Goal: Information Seeking & Learning: Check status

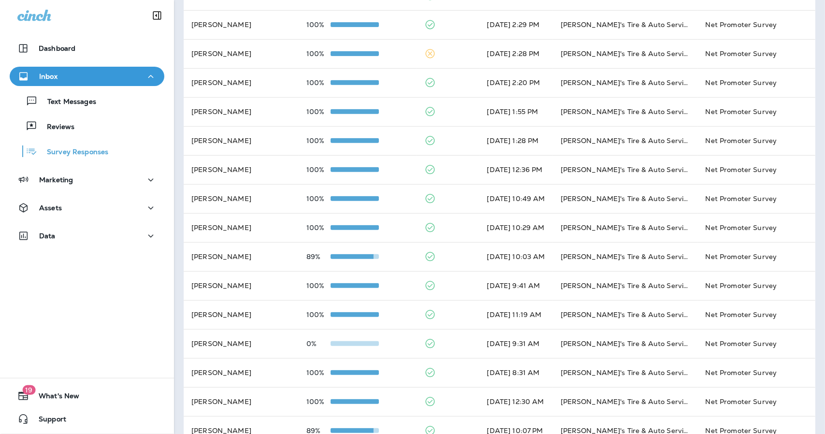
scroll to position [238, 0]
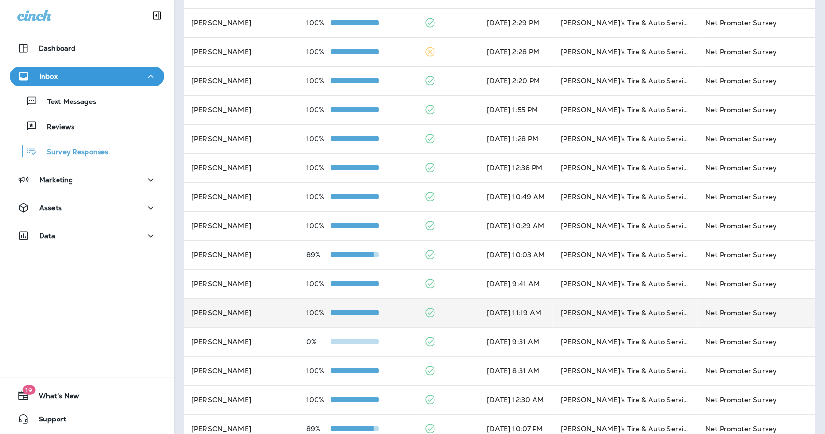
click at [479, 322] on td "[DATE] 11:19 AM" at bounding box center [515, 312] width 73 height 29
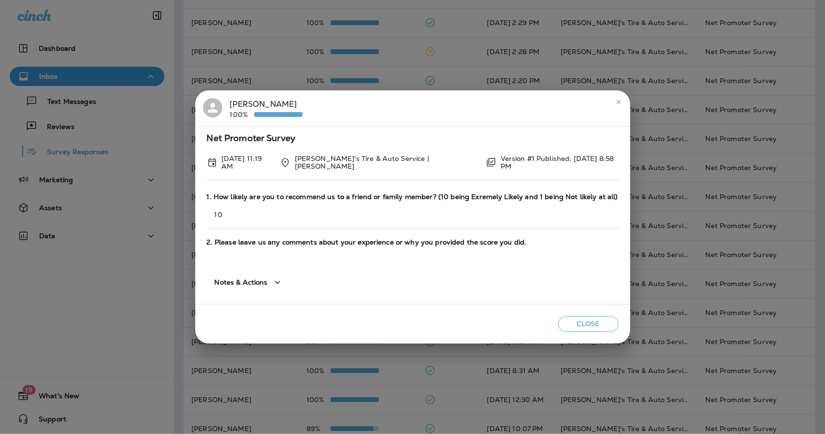
click at [614, 102] on icon "close" at bounding box center [618, 102] width 8 height 8
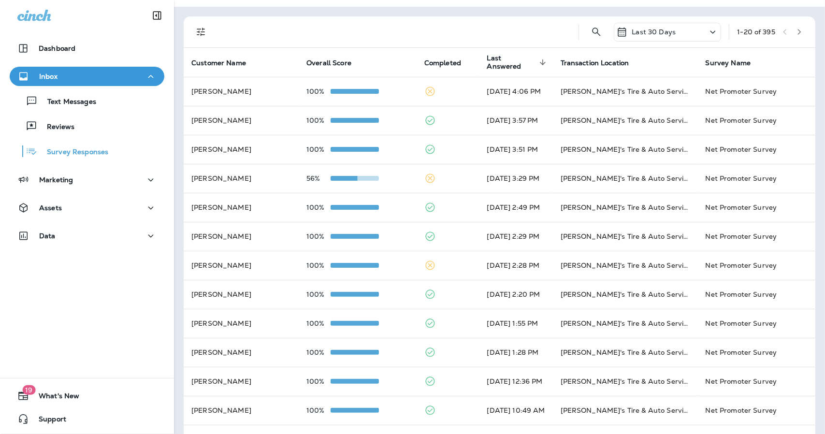
scroll to position [15, 0]
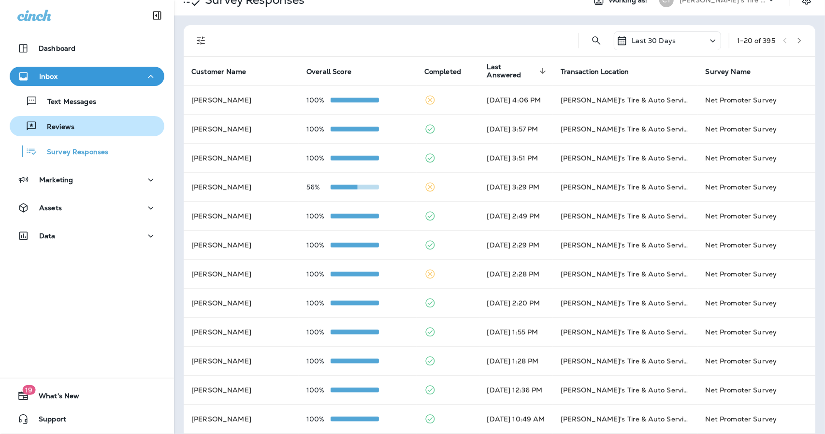
click at [43, 118] on button "Reviews" at bounding box center [87, 126] width 155 height 20
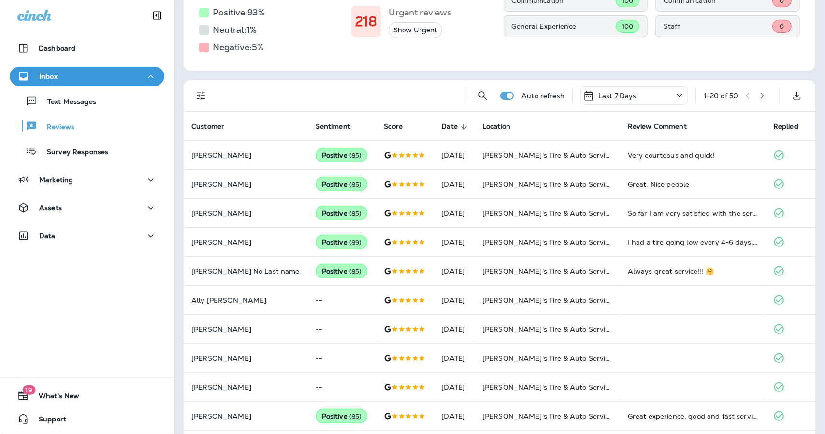
scroll to position [132, 0]
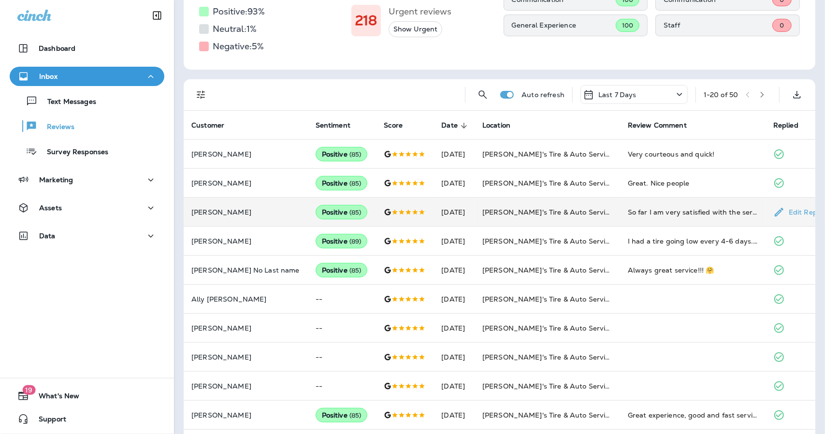
click at [433, 204] on td "[DATE]" at bounding box center [453, 212] width 41 height 29
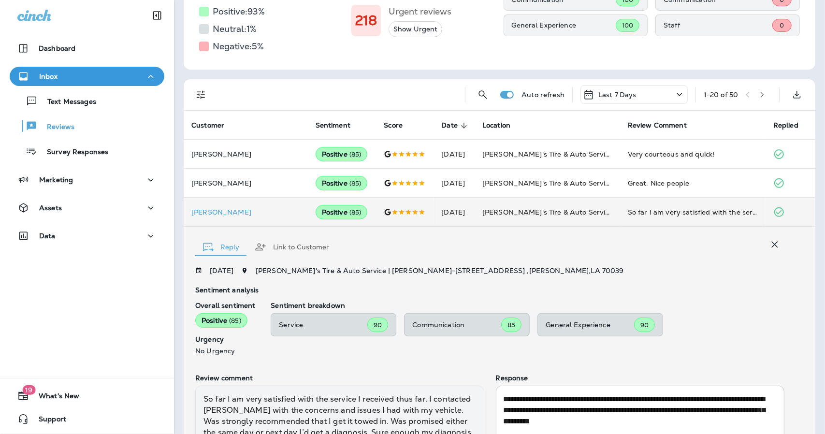
scroll to position [225, 0]
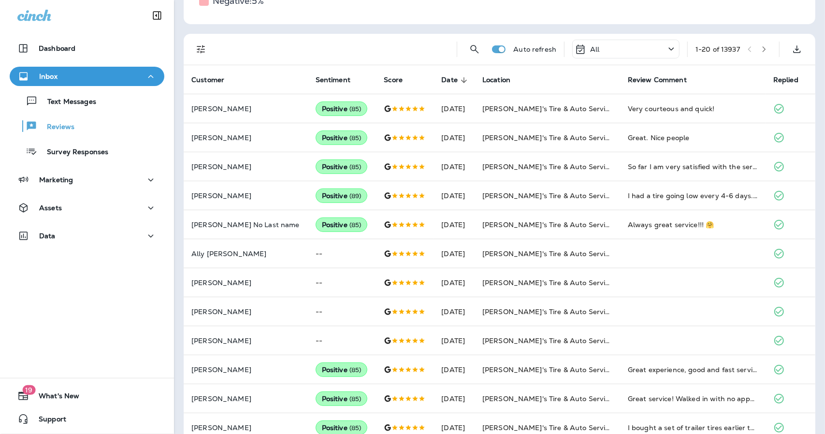
scroll to position [187, 0]
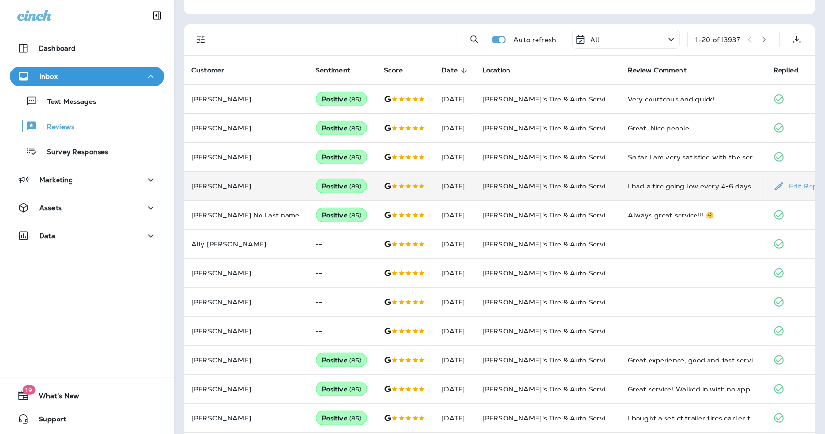
click at [445, 186] on td "[DATE]" at bounding box center [453, 185] width 41 height 29
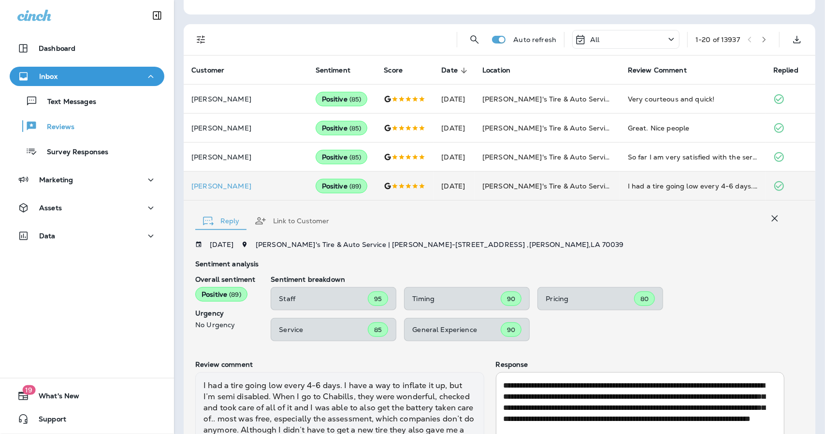
scroll to position [260, 0]
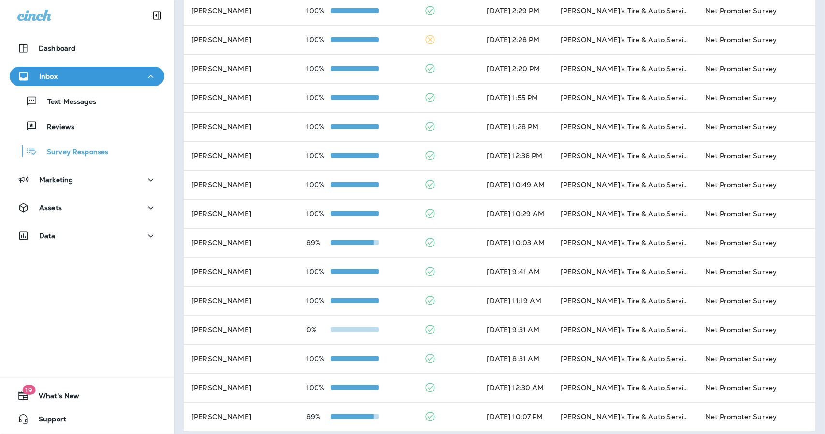
scroll to position [256, 0]
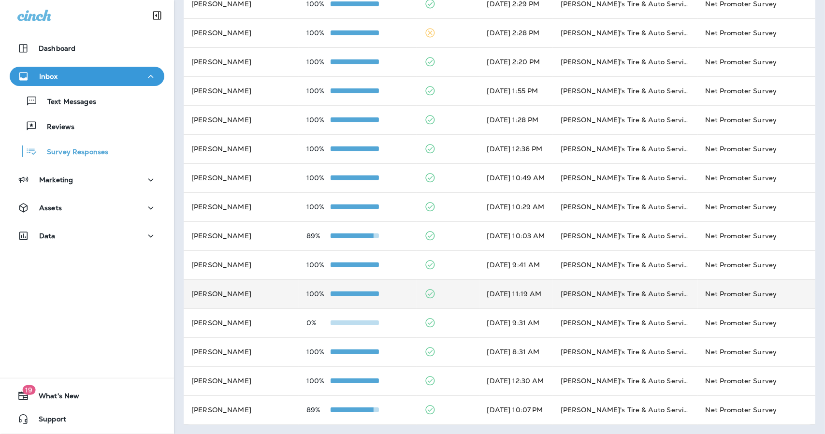
click at [441, 295] on td at bounding box center [447, 293] width 63 height 29
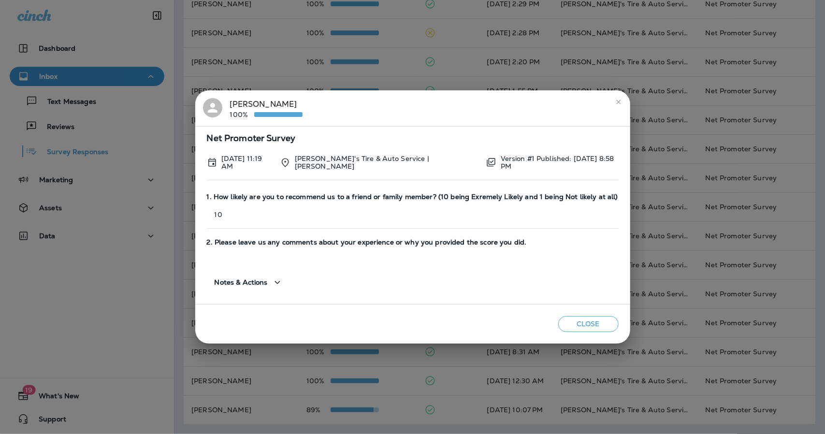
click at [616, 104] on icon "close" at bounding box center [618, 102] width 4 height 4
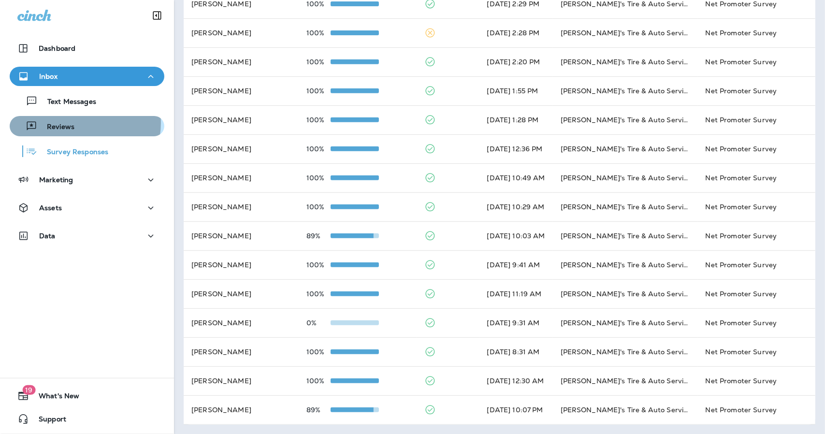
click at [76, 123] on div "Reviews" at bounding box center [87, 126] width 147 height 14
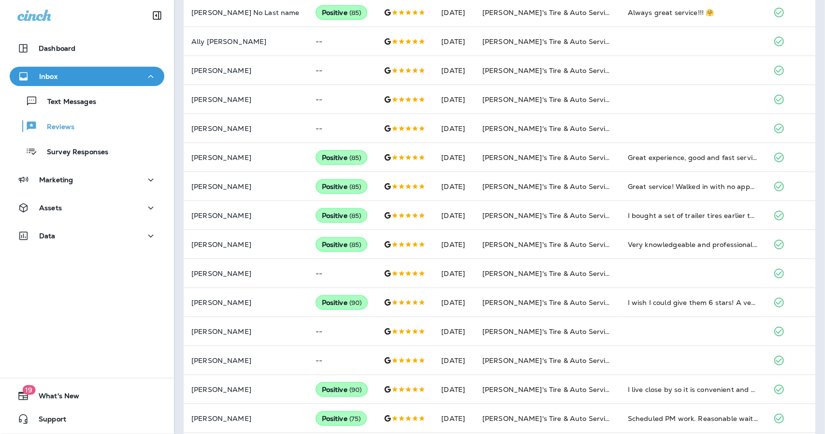
scroll to position [390, 0]
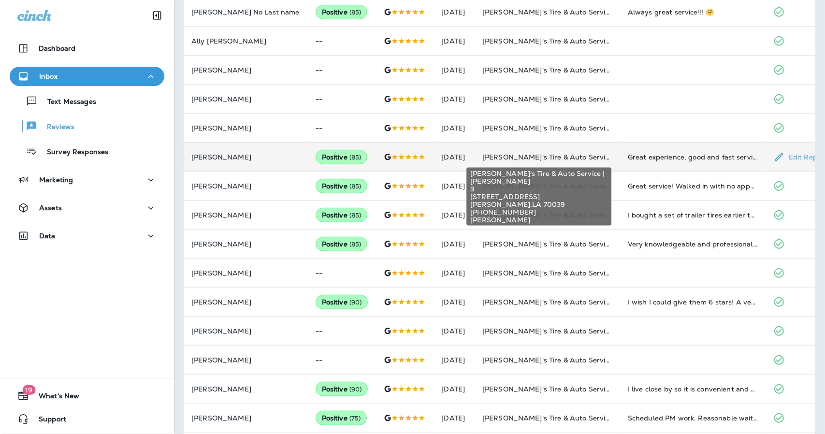
click at [501, 160] on span "[PERSON_NAME]'s Tire & Auto Service | [PERSON_NAME]" at bounding box center [580, 157] width 196 height 9
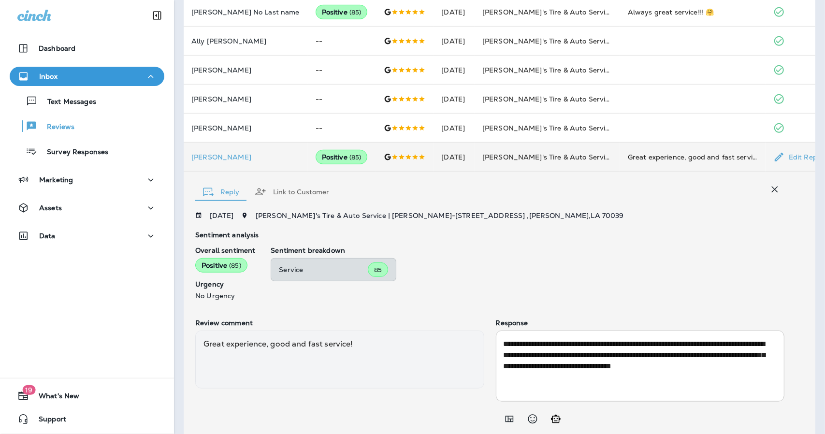
scroll to position [421, 0]
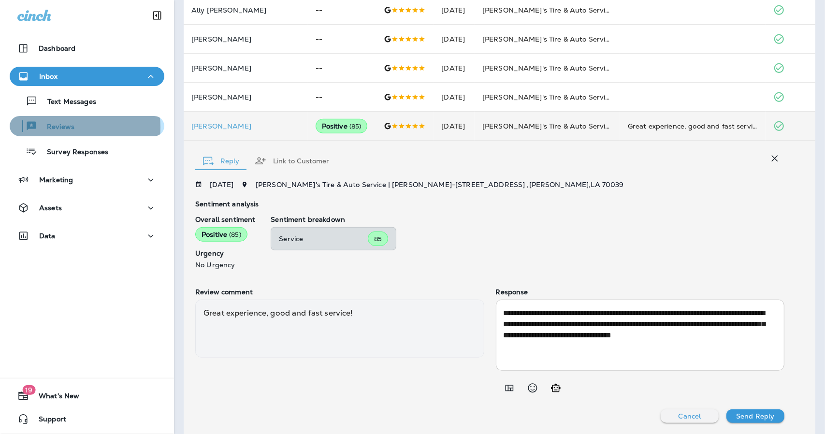
click at [63, 127] on p "Reviews" at bounding box center [55, 127] width 37 height 9
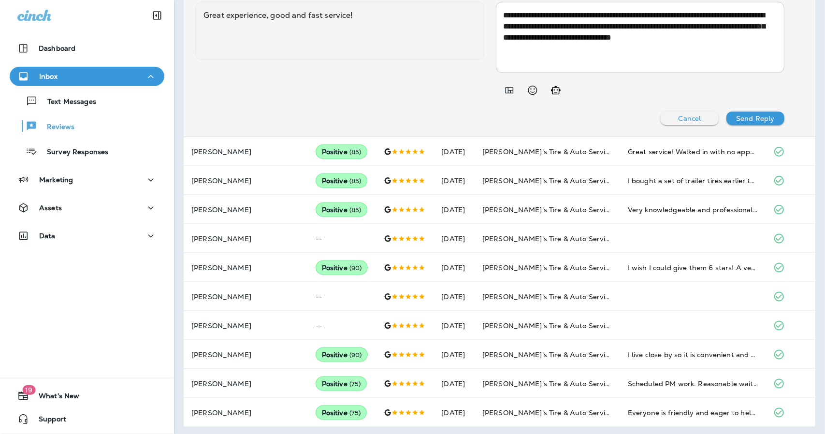
scroll to position [720, 0]
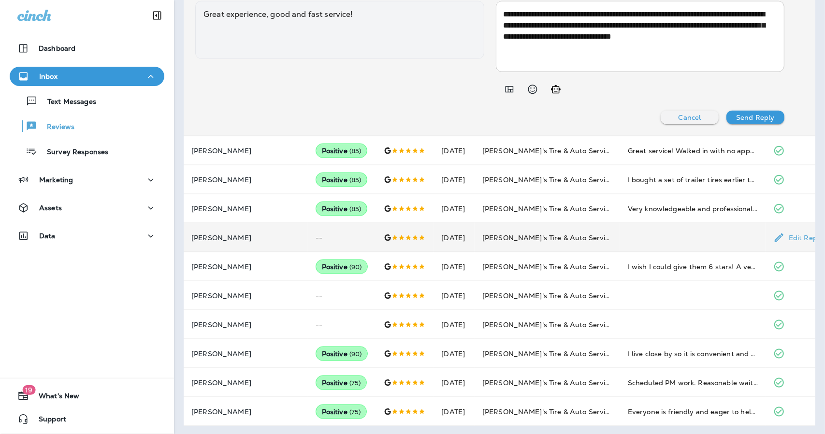
click at [474, 238] on td "[PERSON_NAME]'s Tire & Auto Service | [PERSON_NAME]" at bounding box center [546, 237] width 145 height 29
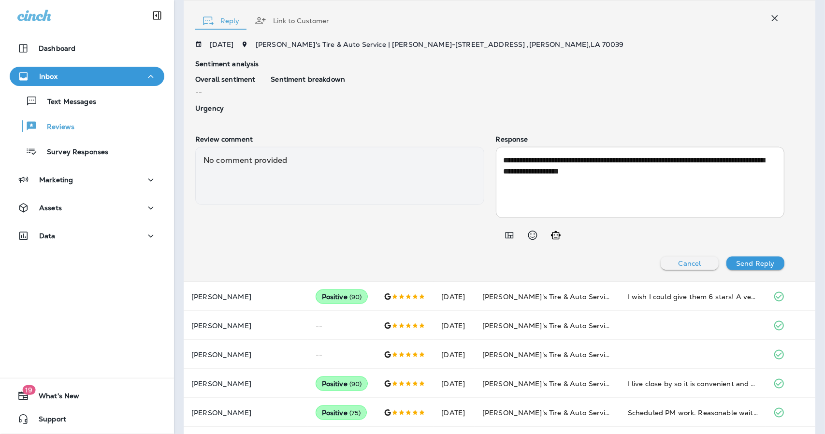
scroll to position [709, 0]
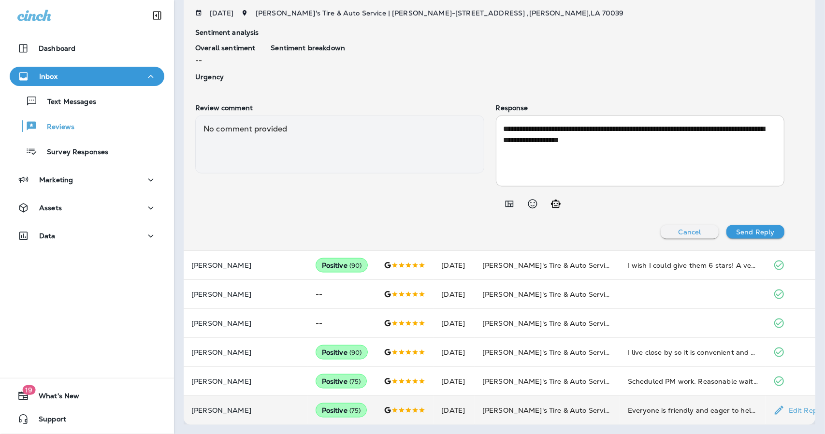
click at [445, 412] on td "[DATE]" at bounding box center [453, 410] width 41 height 29
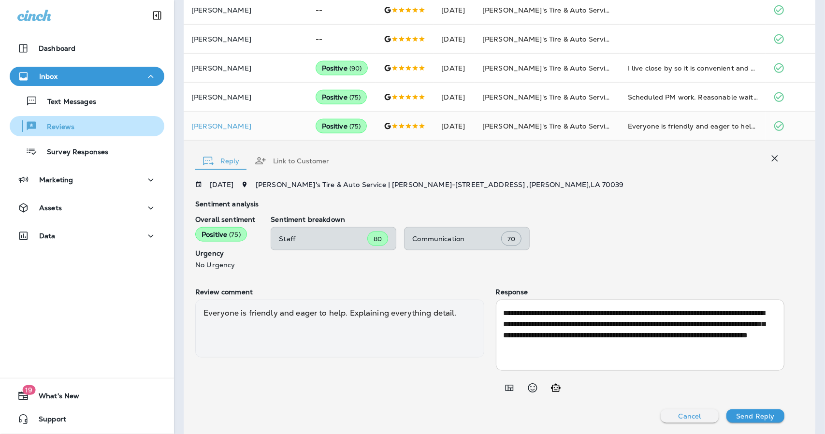
click at [54, 133] on button "Reviews" at bounding box center [87, 126] width 155 height 20
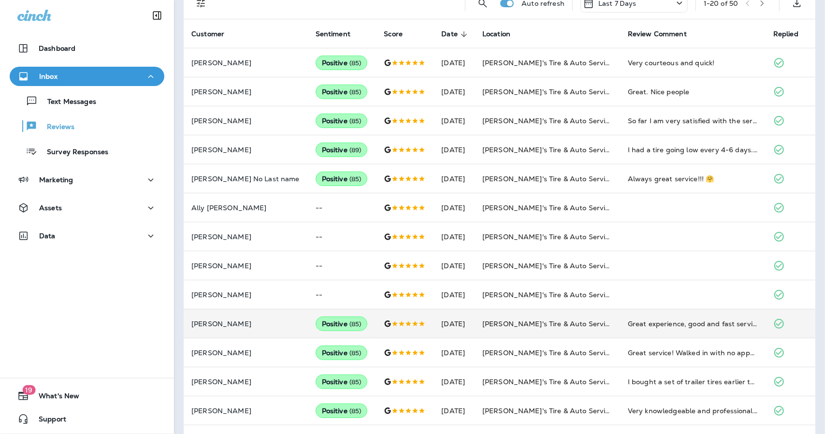
scroll to position [0, 0]
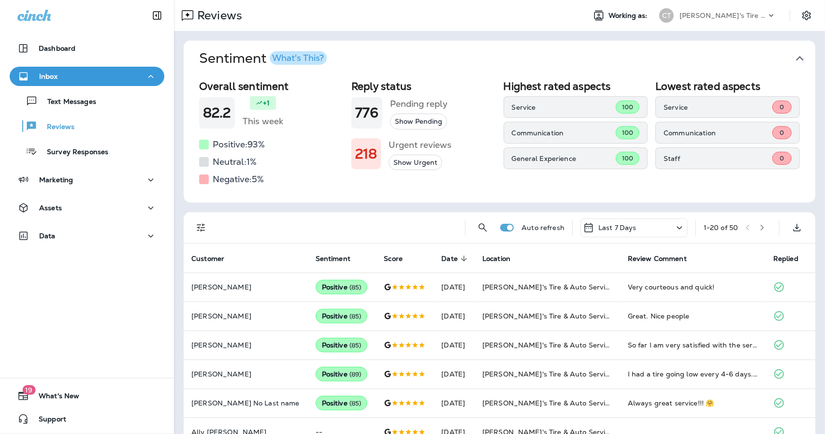
click at [758, 230] on icon "button" at bounding box center [761, 227] width 7 height 7
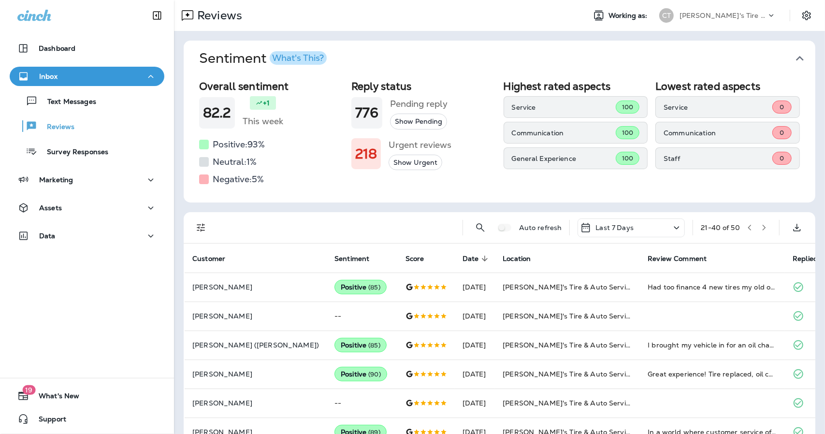
click at [746, 228] on icon "button" at bounding box center [749, 227] width 7 height 7
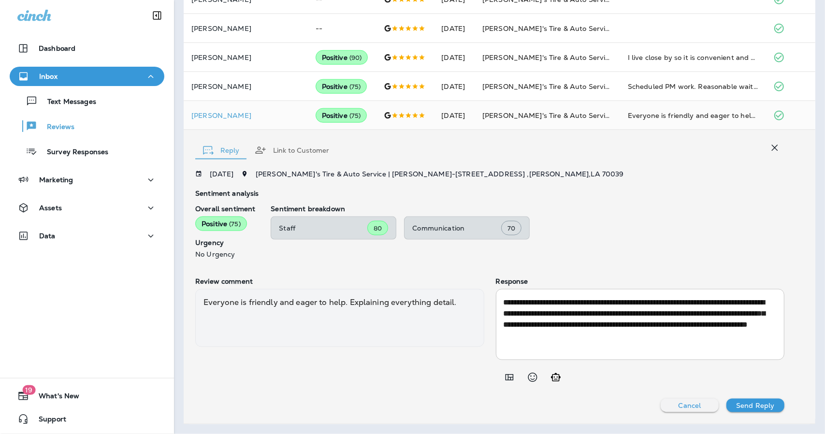
click at [824, 136] on div "Reviews Working as: CT [PERSON_NAME]'s Tire & Auto Sentiment Overall sentiment …" at bounding box center [499, 217] width 651 height 434
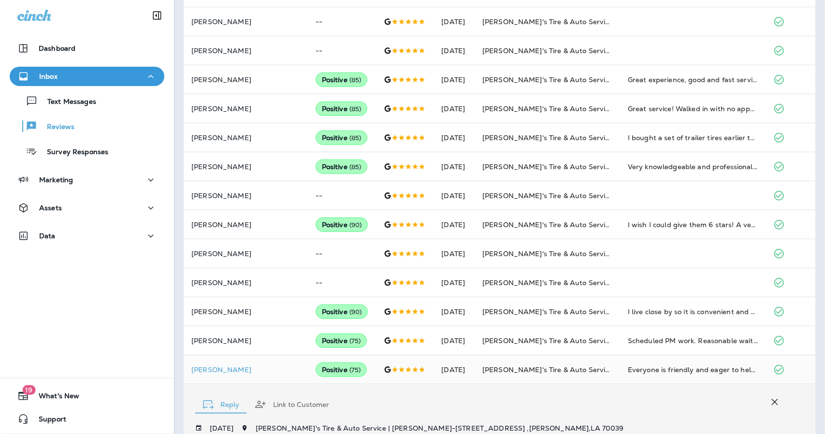
scroll to position [473, 0]
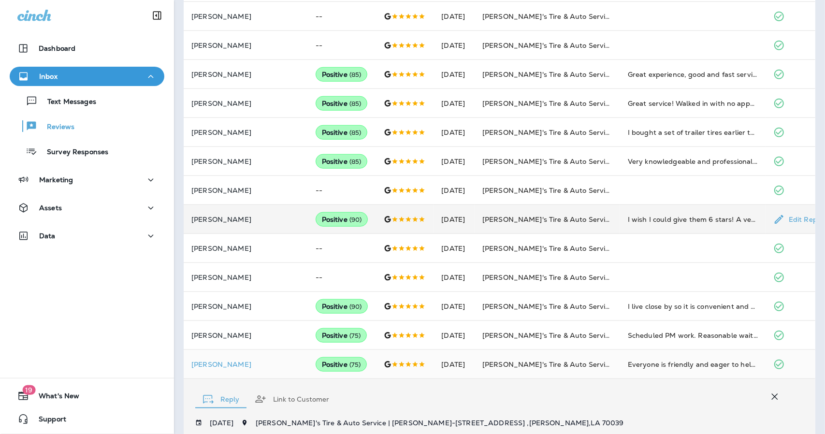
click at [461, 217] on td "[DATE]" at bounding box center [453, 219] width 41 height 29
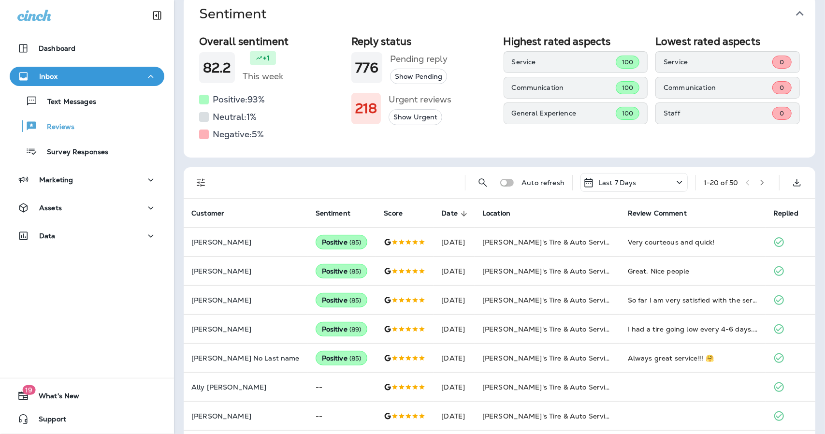
scroll to position [0, 0]
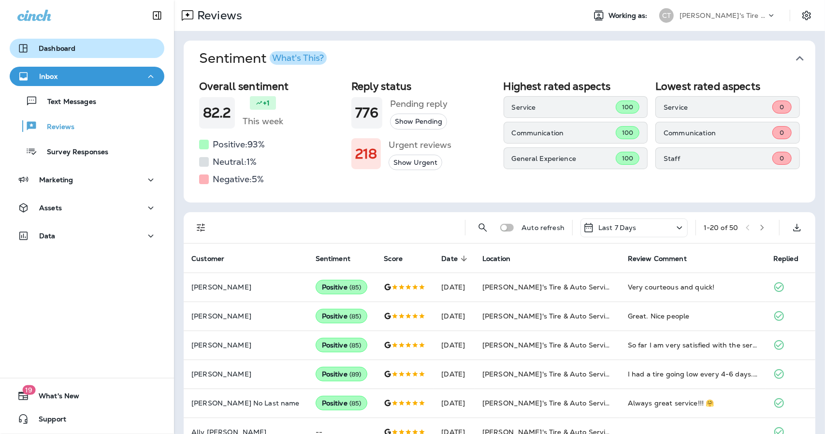
click at [71, 41] on button "Dashboard" at bounding box center [87, 48] width 155 height 19
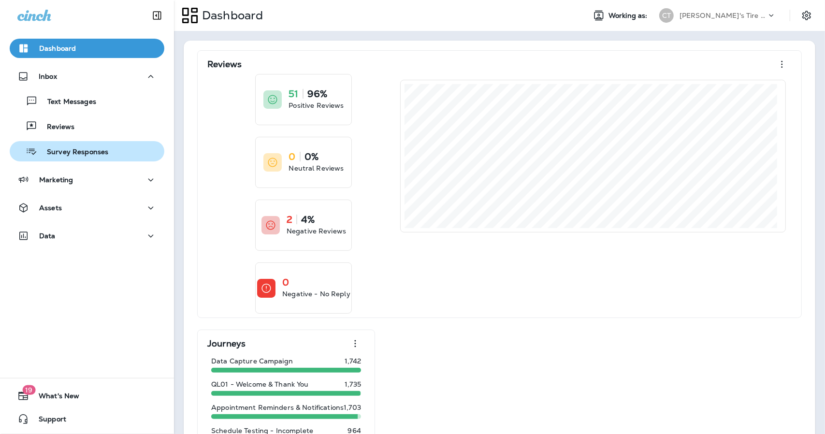
click at [69, 154] on p "Survey Responses" at bounding box center [72, 152] width 71 height 9
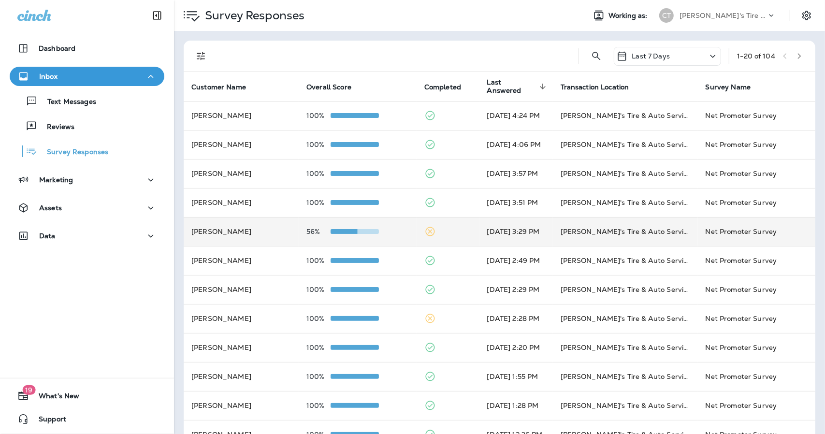
click at [445, 233] on td at bounding box center [447, 231] width 63 height 29
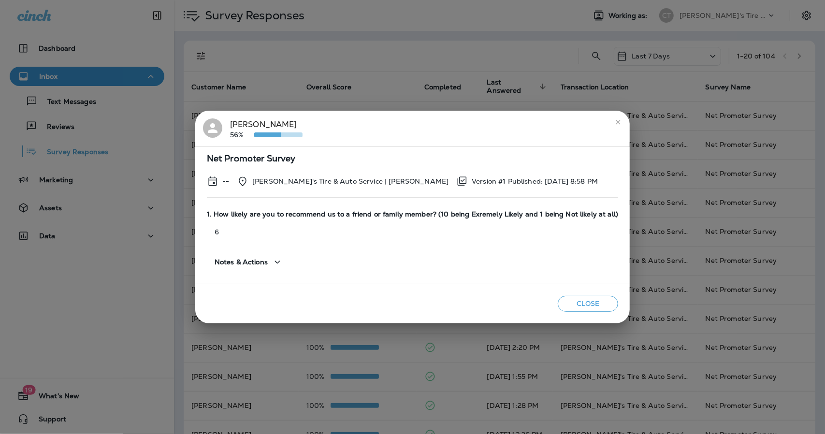
click at [258, 270] on button "Notes & Actions" at bounding box center [249, 262] width 84 height 28
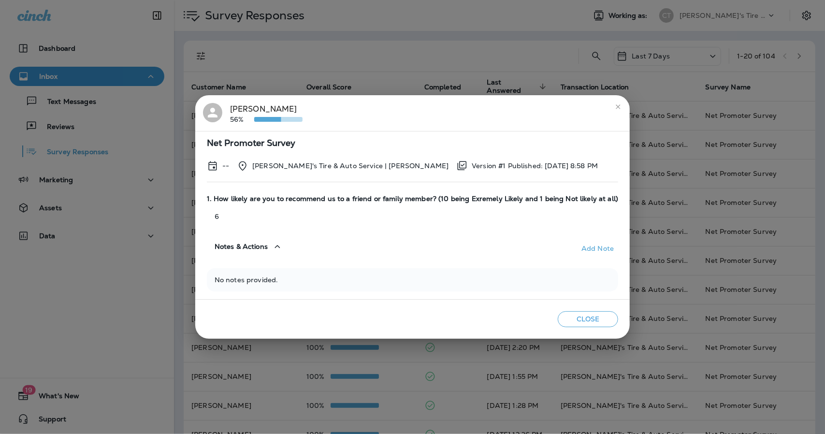
click at [616, 107] on icon "close" at bounding box center [618, 107] width 4 height 4
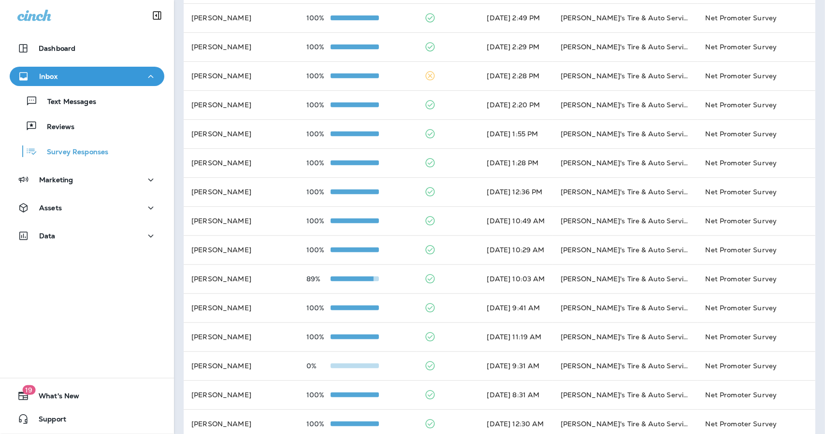
scroll to position [256, 0]
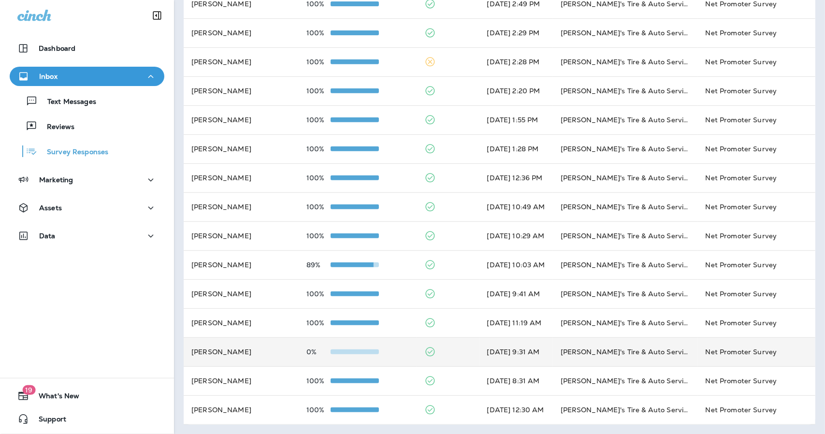
click at [433, 350] on td at bounding box center [447, 351] width 63 height 29
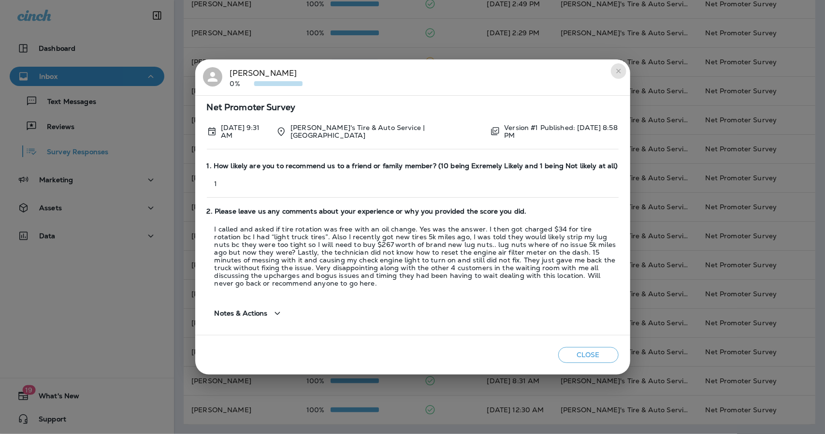
click at [618, 75] on icon "close" at bounding box center [618, 71] width 8 height 8
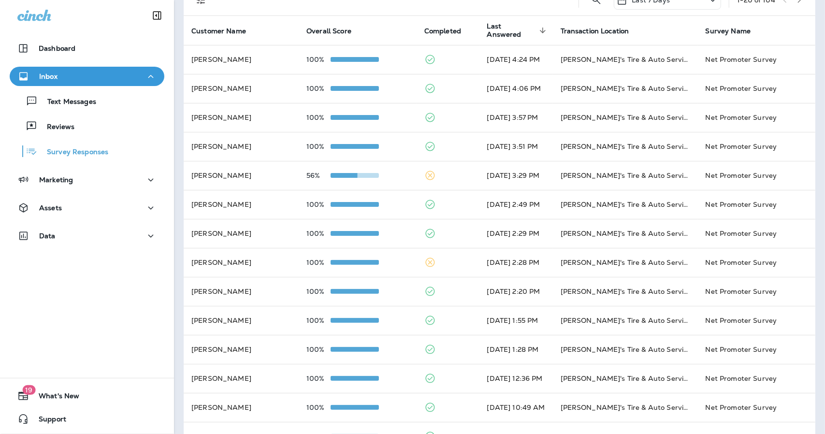
scroll to position [0, 0]
